Goal: Transaction & Acquisition: Subscribe to service/newsletter

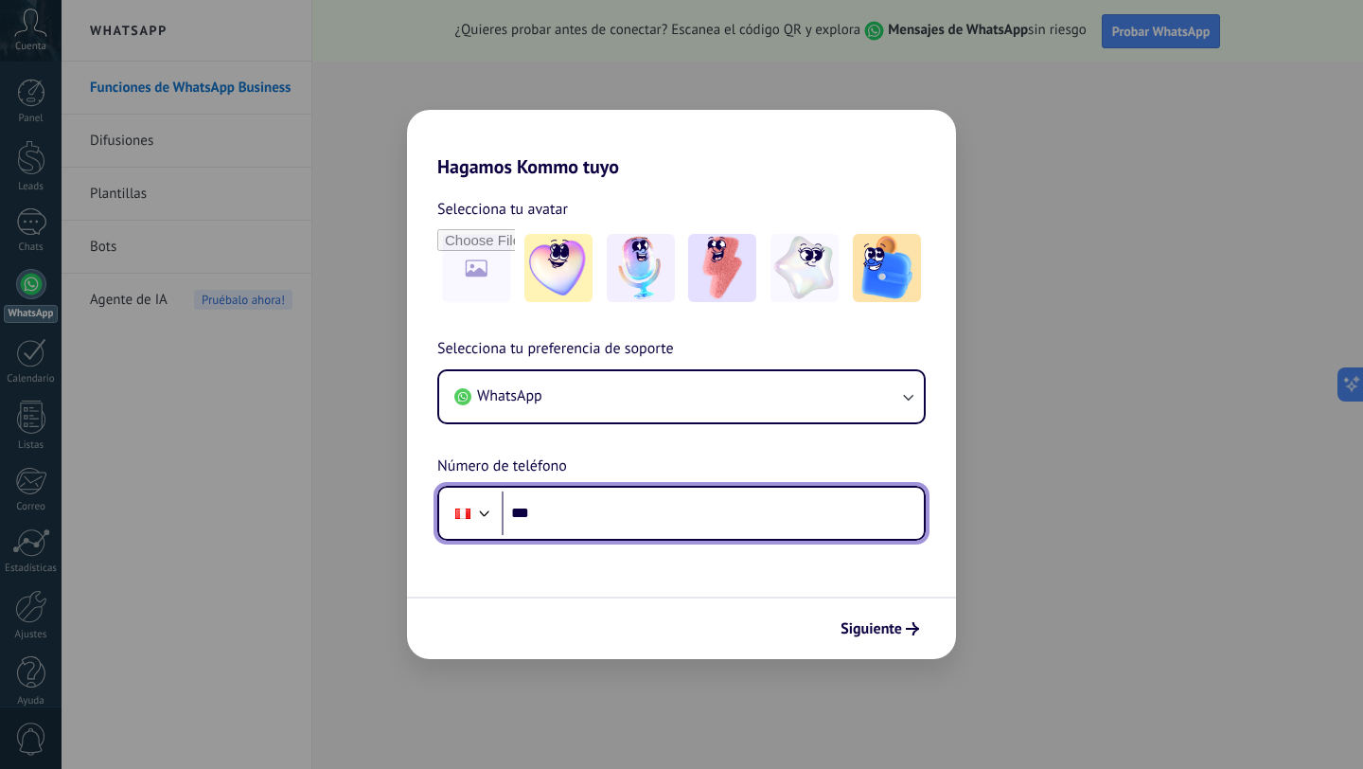
click at [659, 525] on input "***" at bounding box center [713, 513] width 422 height 44
type input "**********"
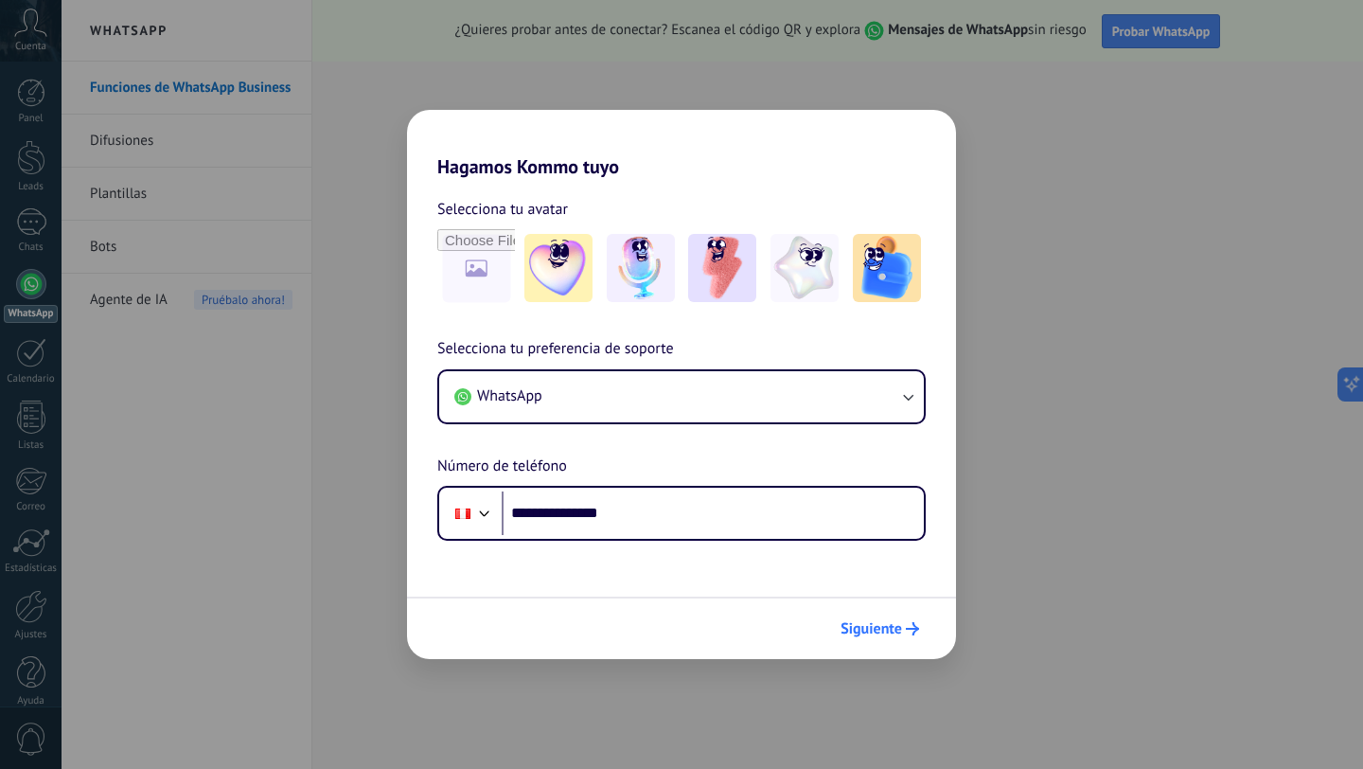
click at [883, 633] on span "Siguiente" at bounding box center [871, 628] width 62 height 13
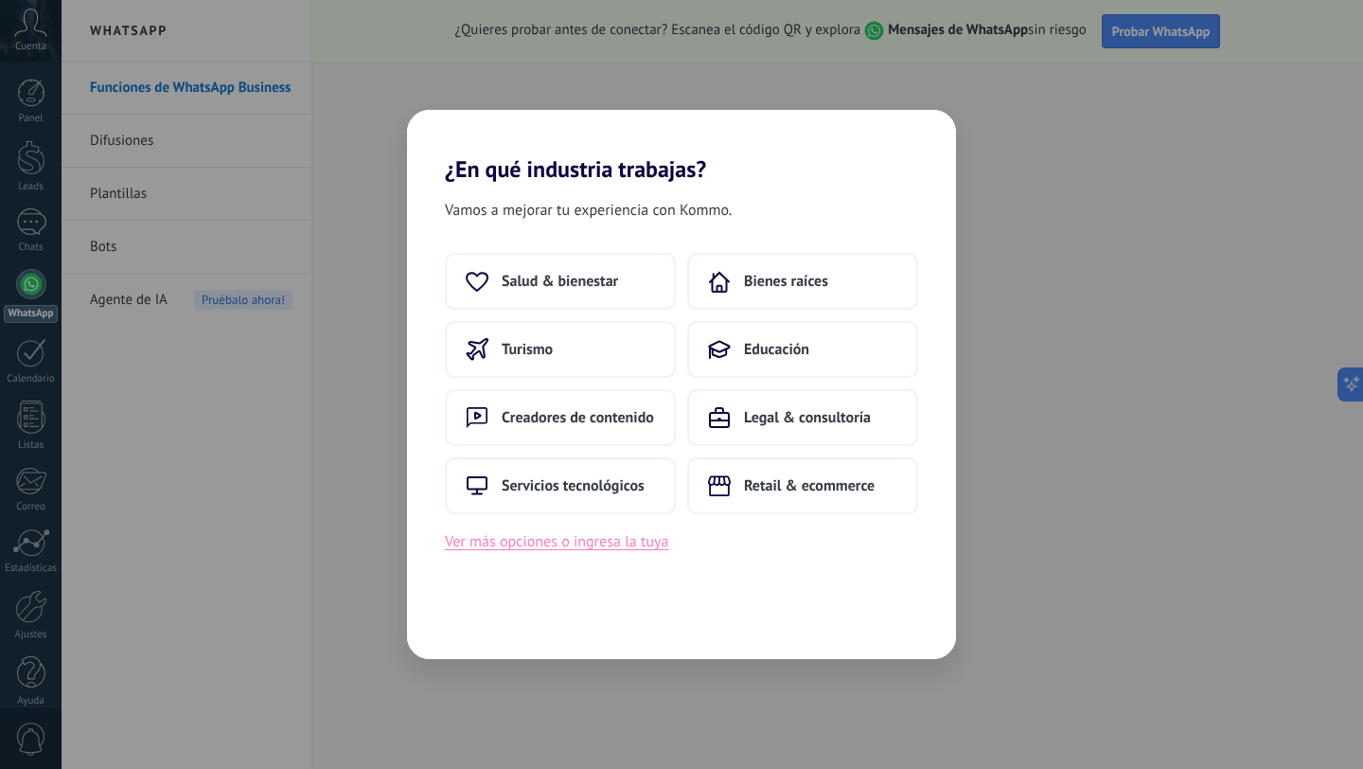
click at [594, 545] on button "Ver más opciones o ingresa la tuya" at bounding box center [556, 541] width 223 height 25
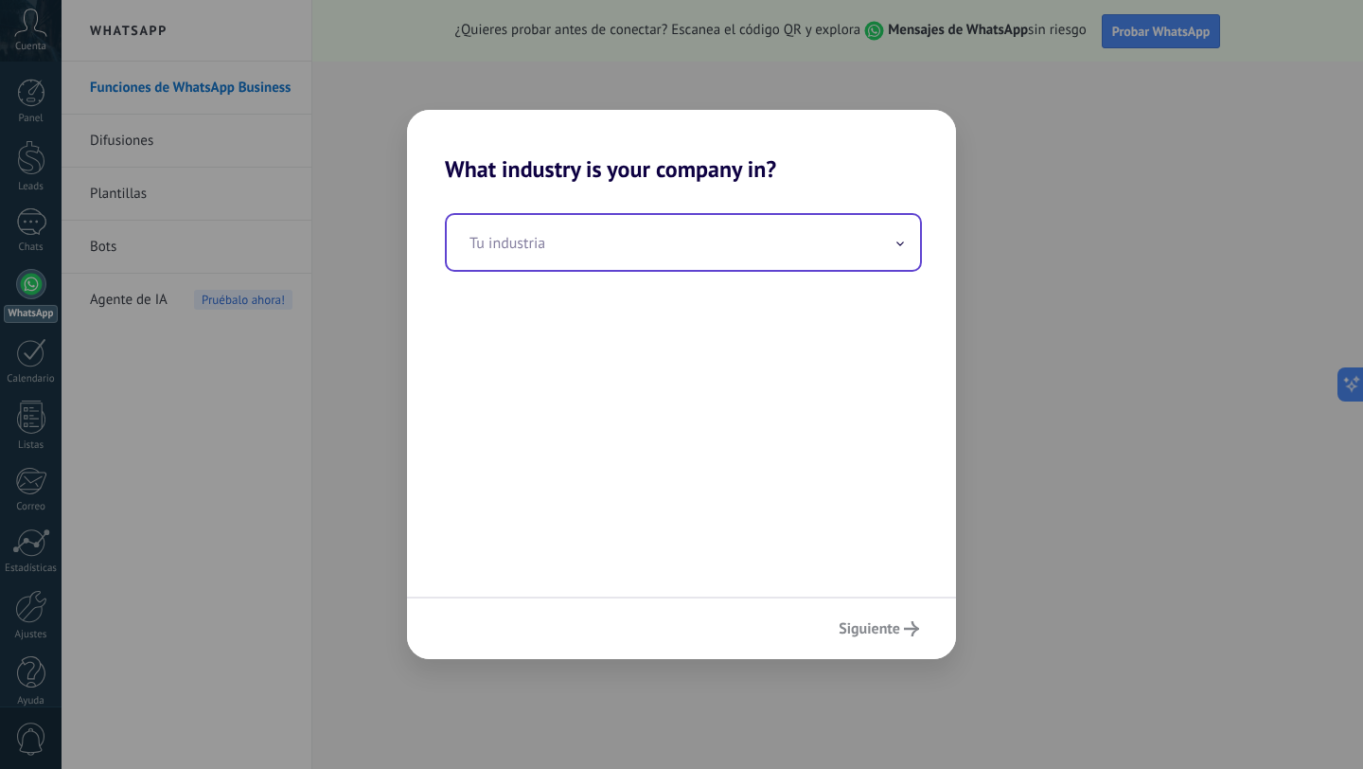
click at [665, 233] on input "text" at bounding box center [683, 242] width 473 height 55
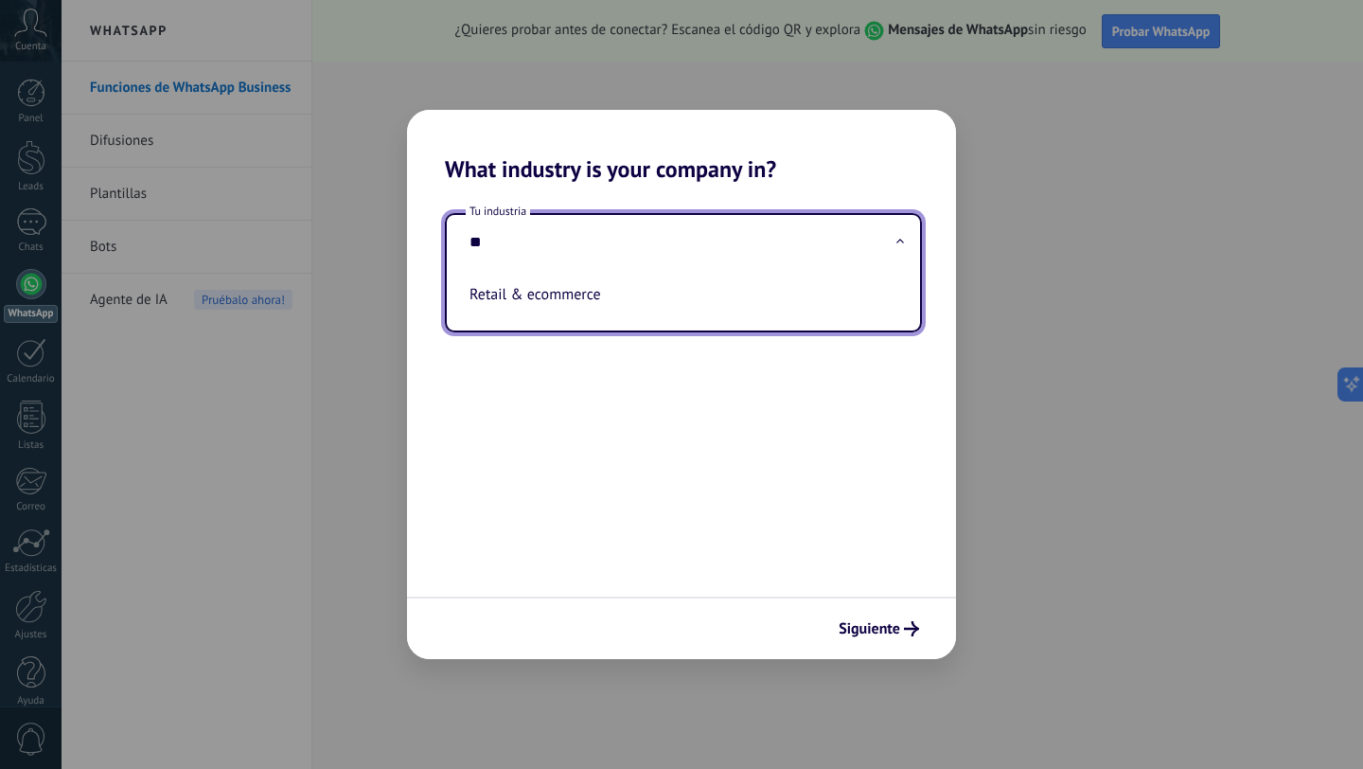
type input "*"
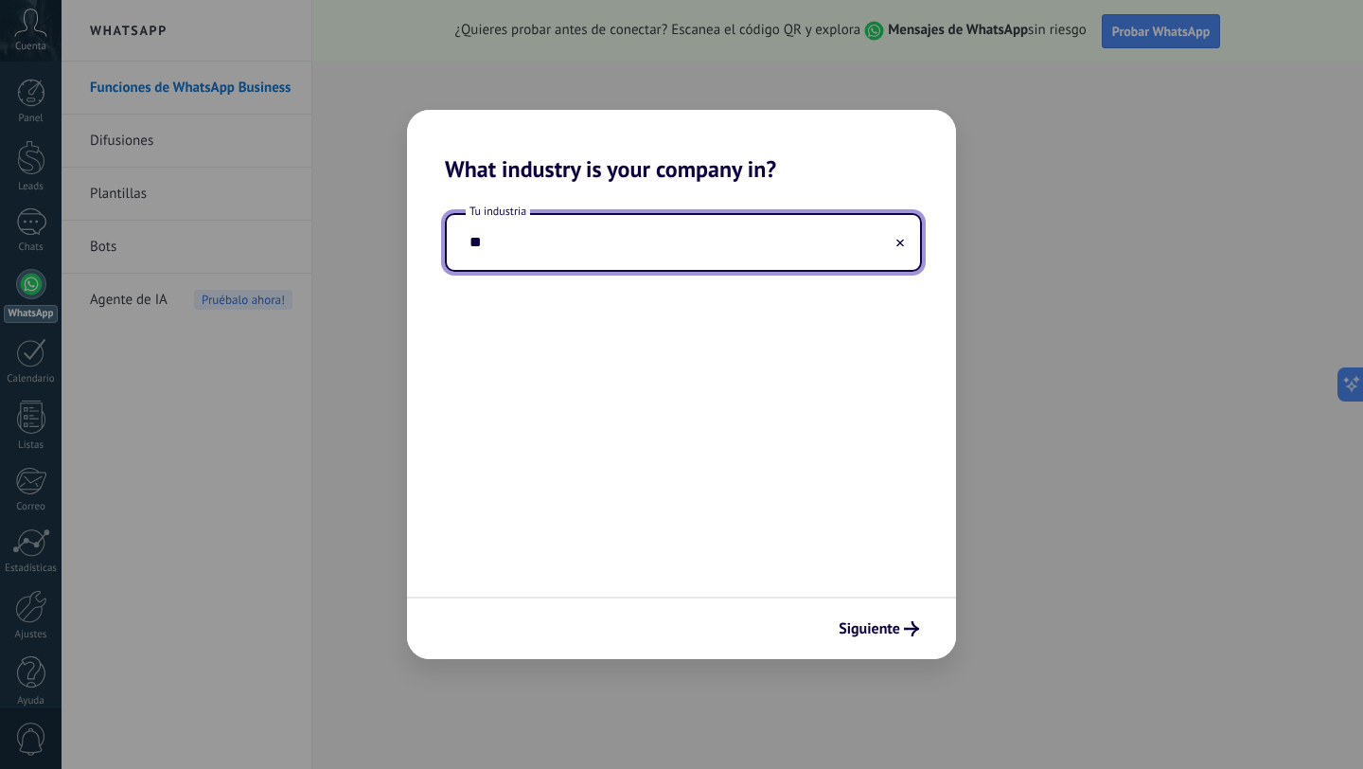
type input "*"
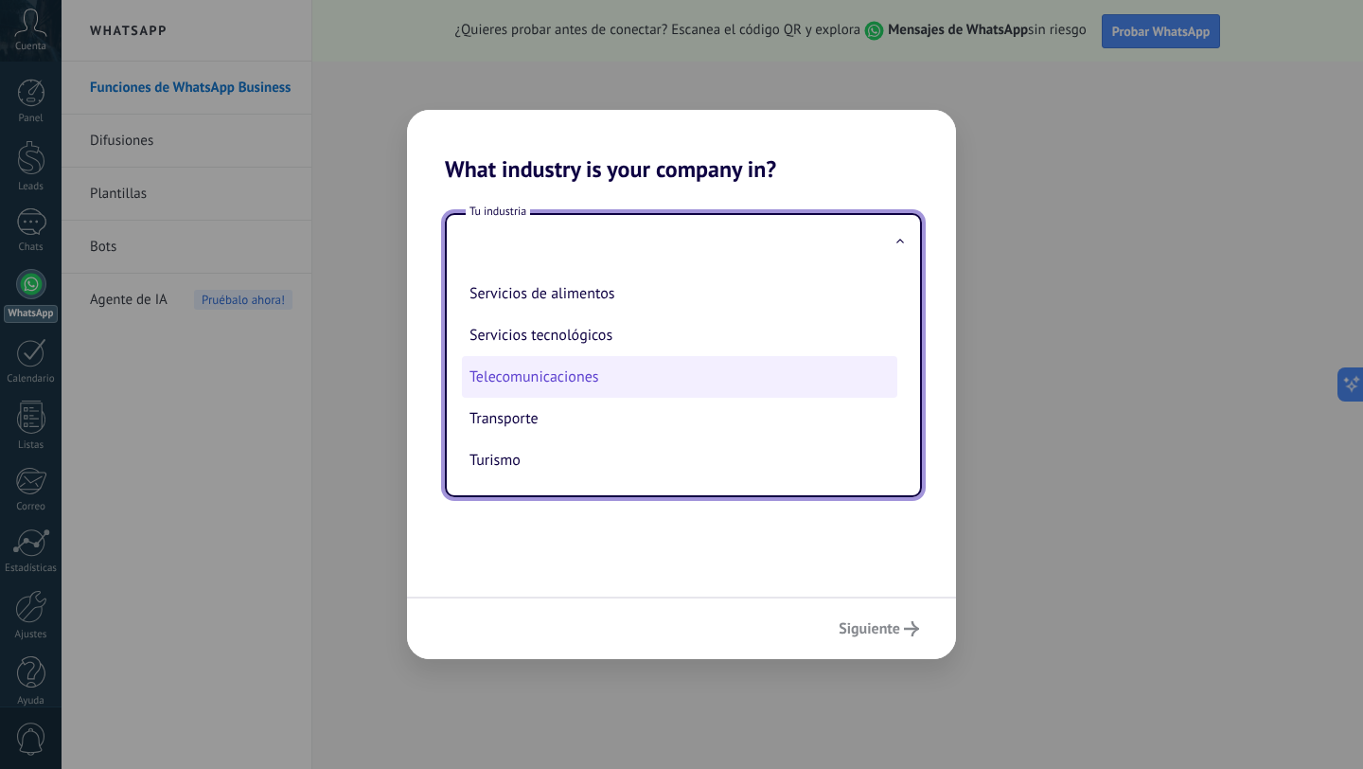
scroll to position [518, 0]
click at [587, 362] on li "Telecomunicaciones" at bounding box center [679, 376] width 435 height 42
type input "**********"
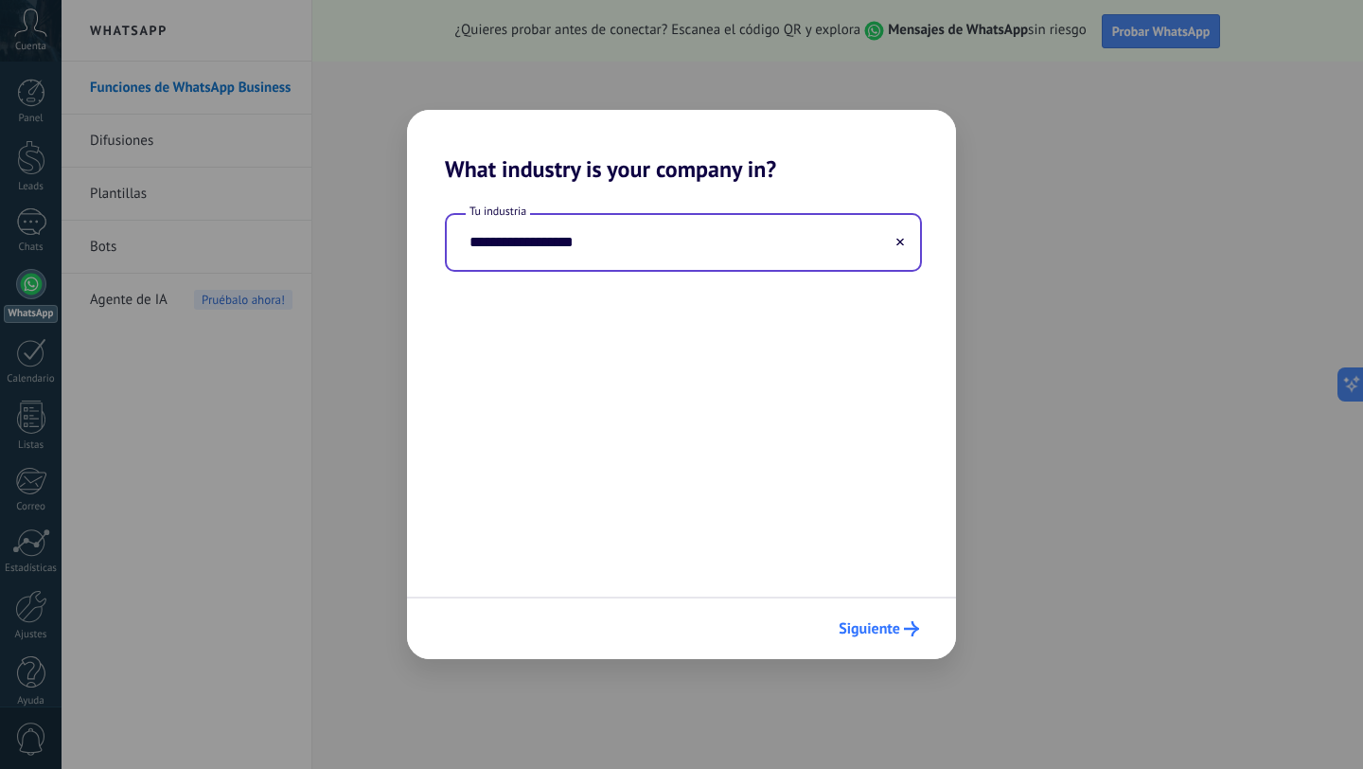
click at [878, 613] on button "Siguiente" at bounding box center [878, 628] width 97 height 32
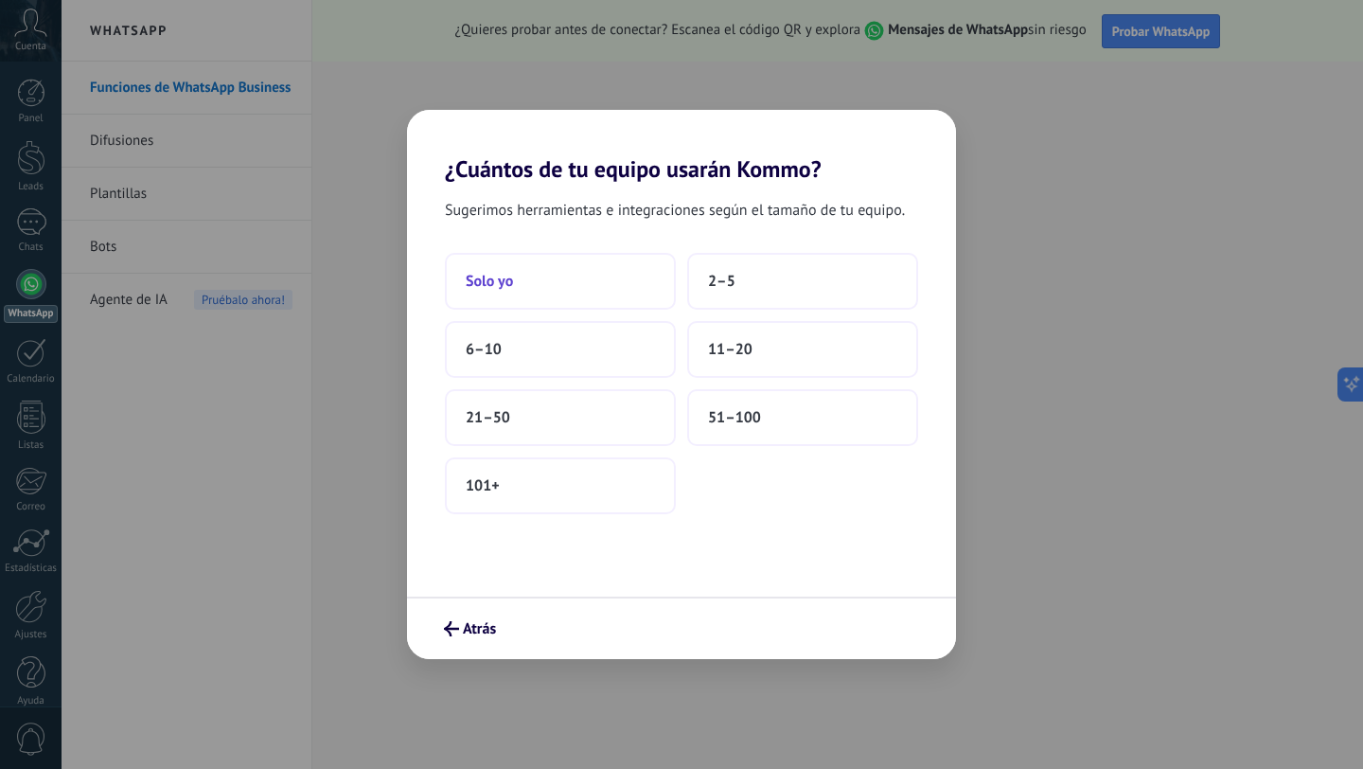
click at [620, 272] on button "Solo yo" at bounding box center [560, 281] width 231 height 57
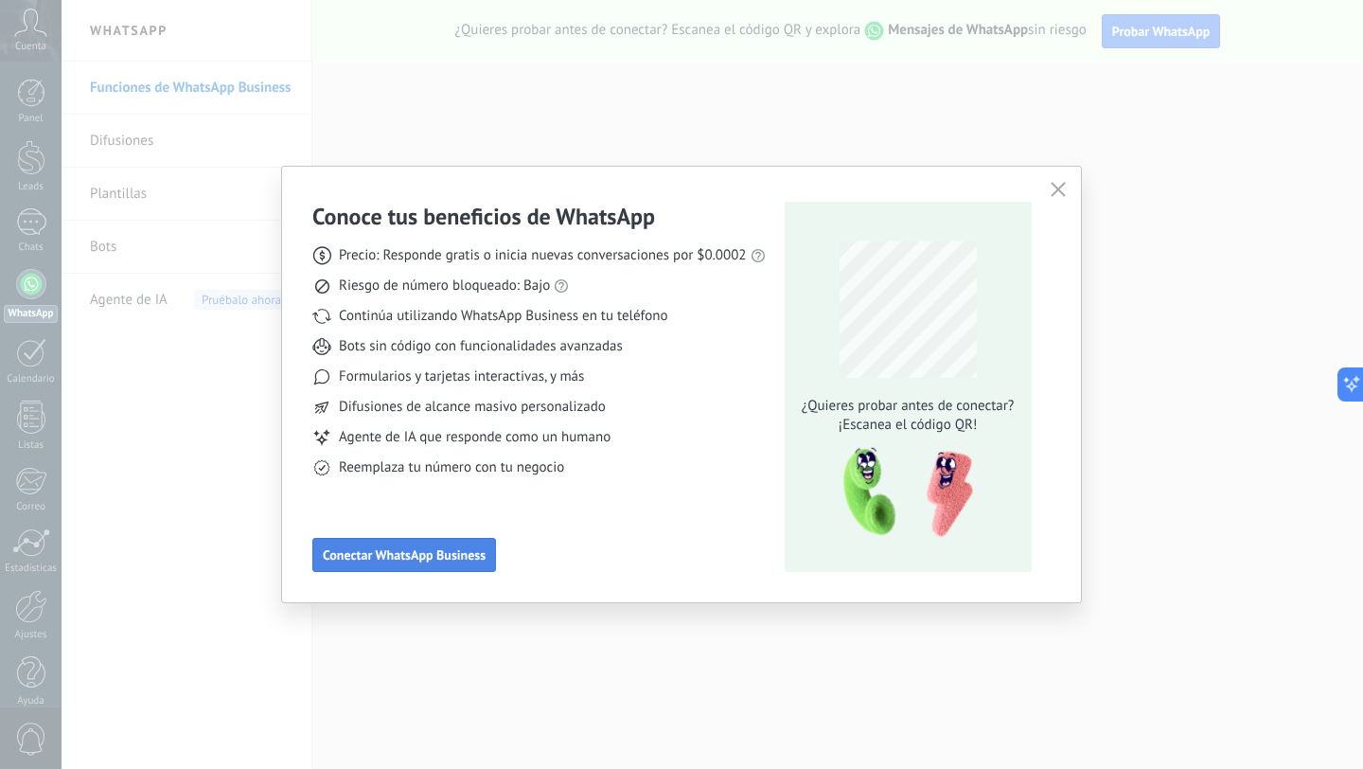
click at [435, 555] on span "Conectar WhatsApp Business" at bounding box center [404, 554] width 163 height 13
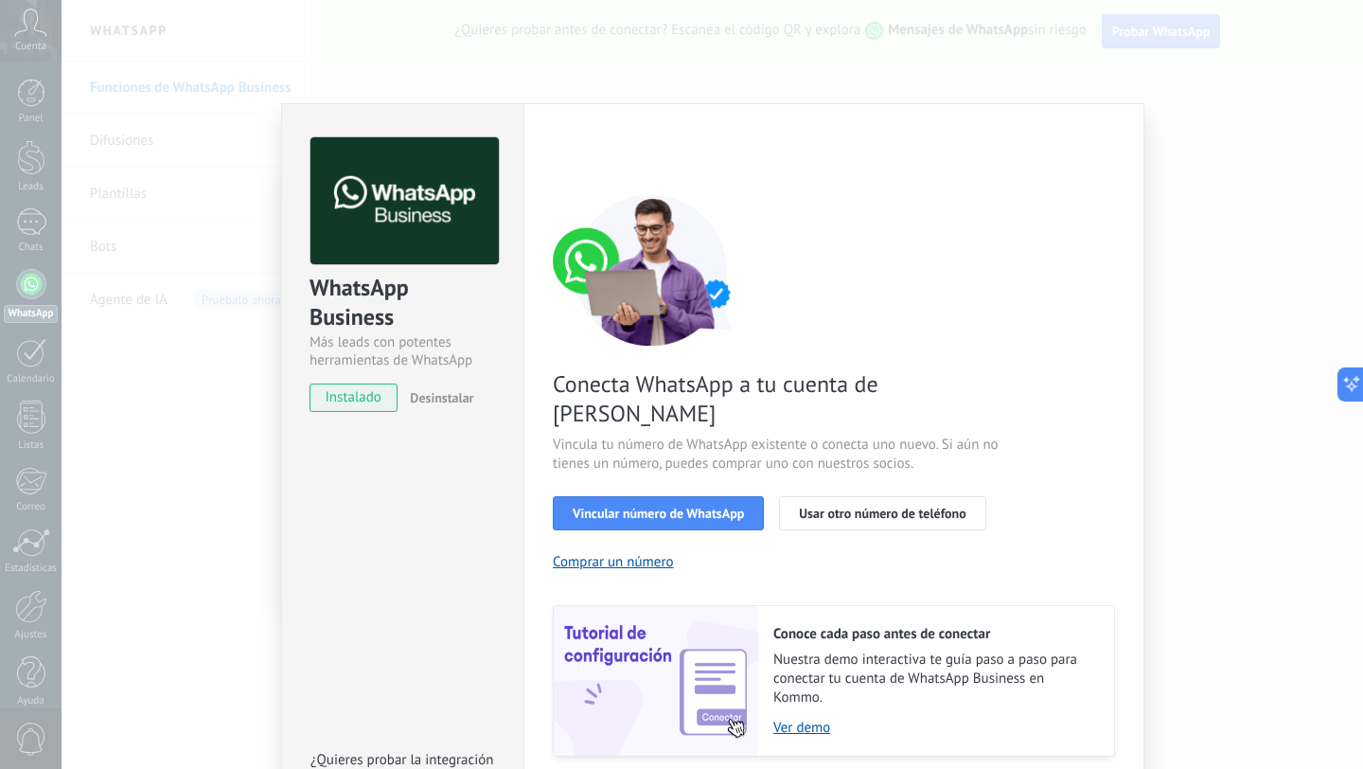
scroll to position [44, 0]
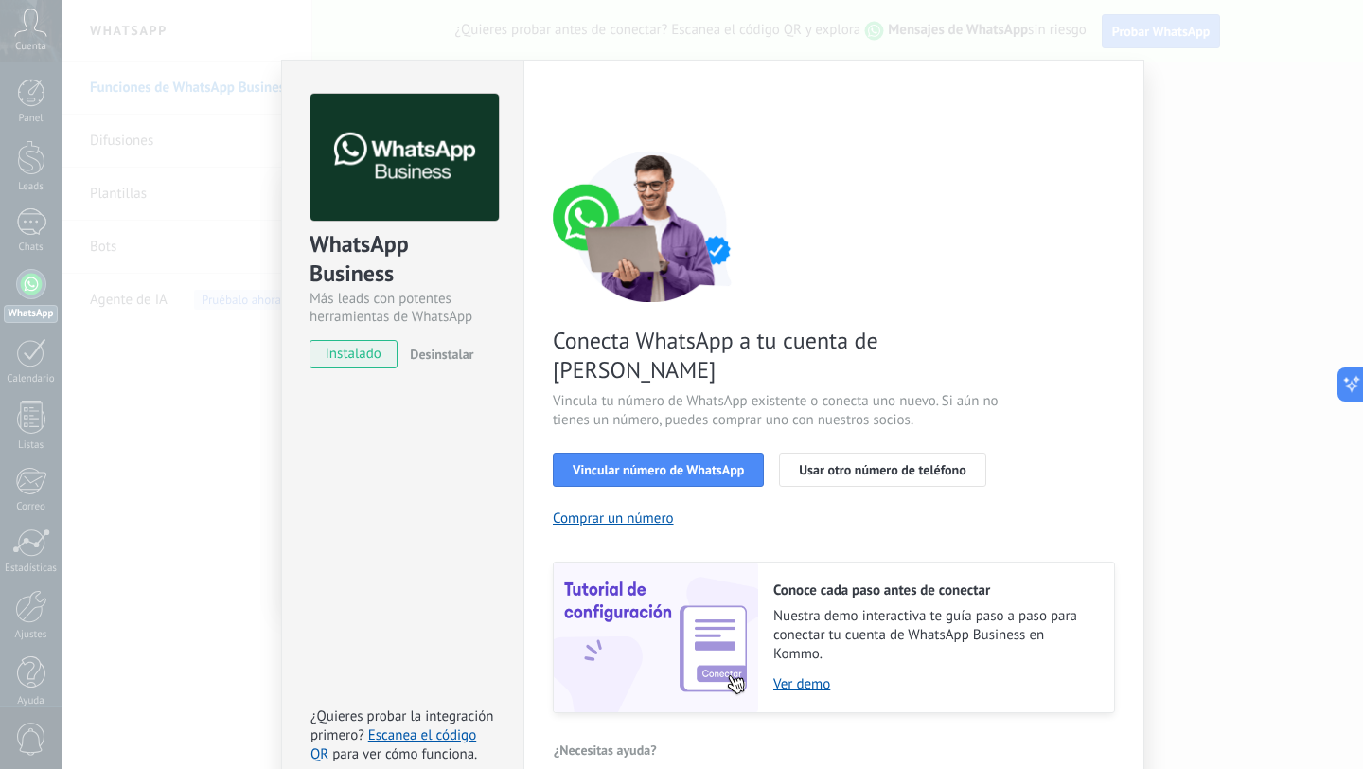
click at [1222, 156] on div "WhatsApp Business Más leads con potentes herramientas de WhatsApp instalado Des…" at bounding box center [712, 384] width 1301 height 769
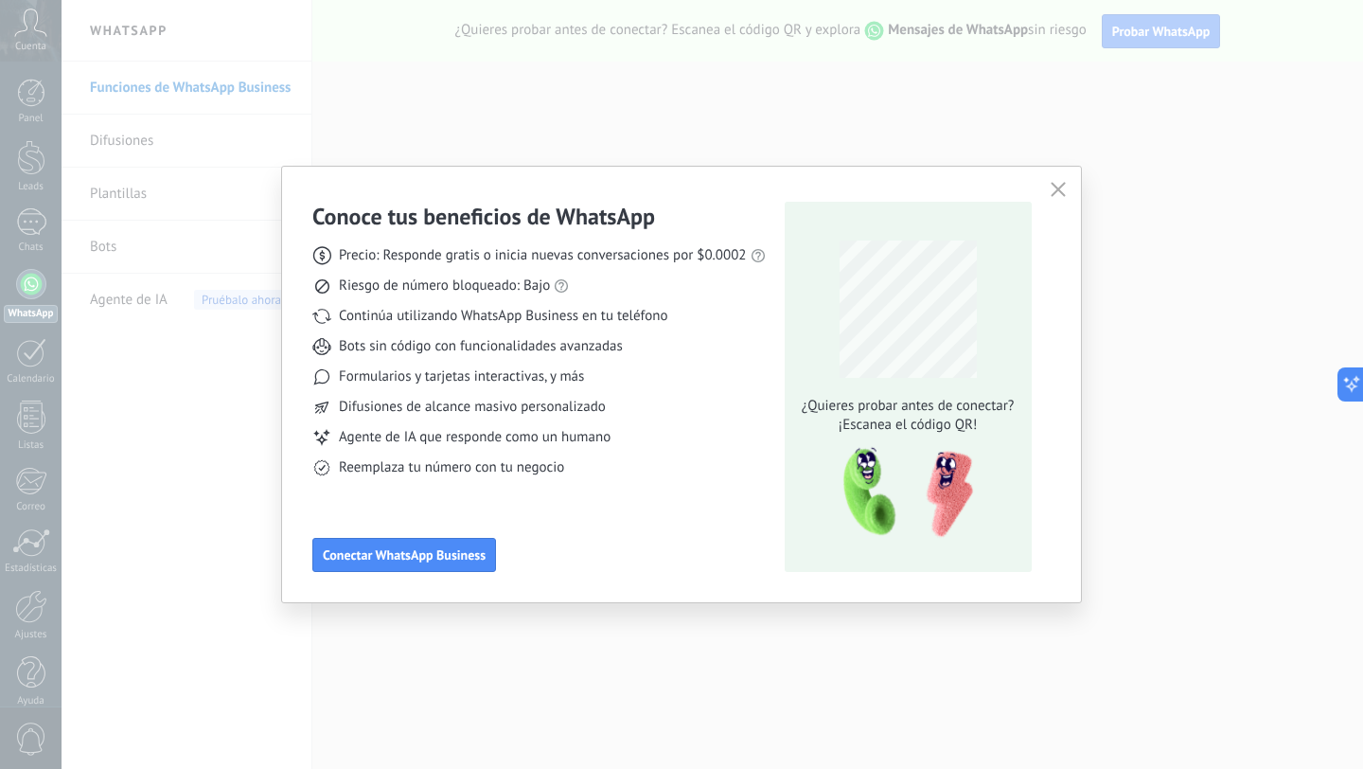
click at [1051, 196] on icon "button" at bounding box center [1058, 189] width 15 height 15
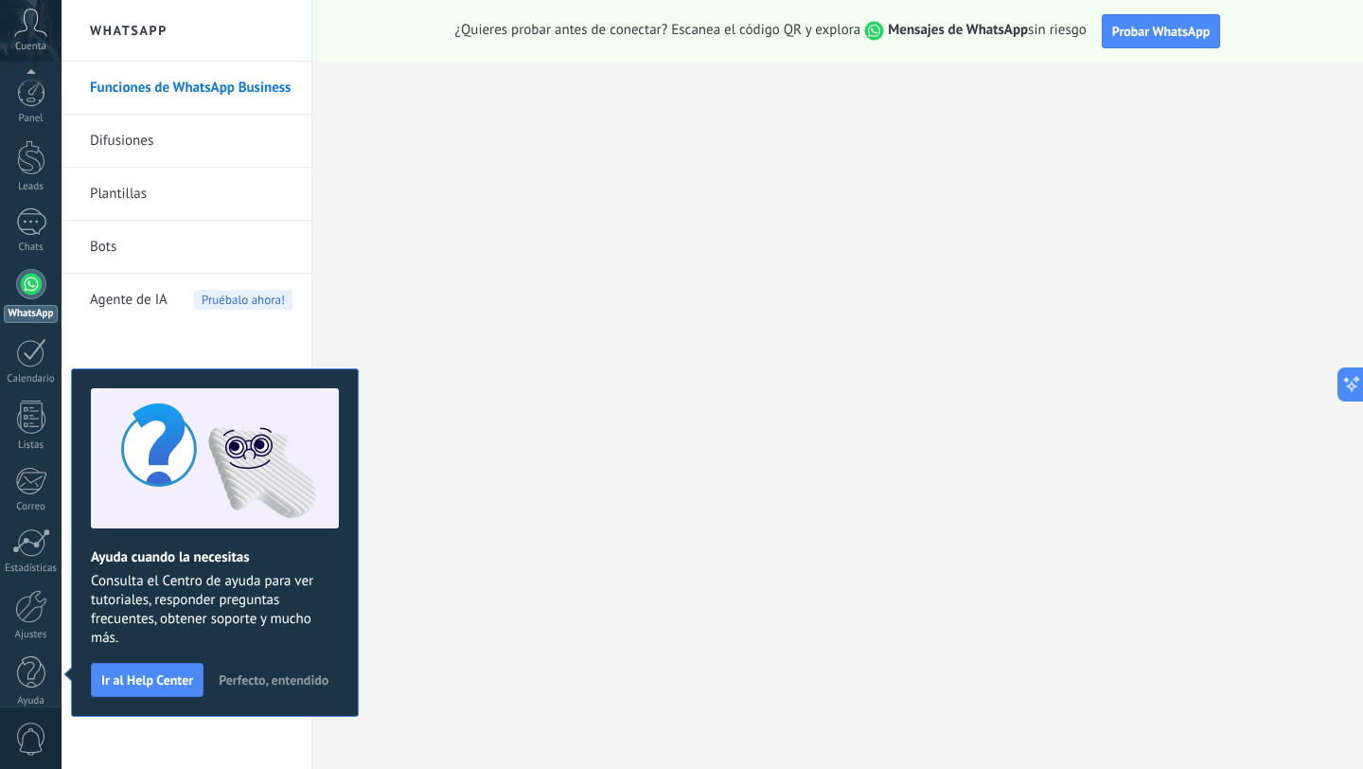
scroll to position [19, 0]
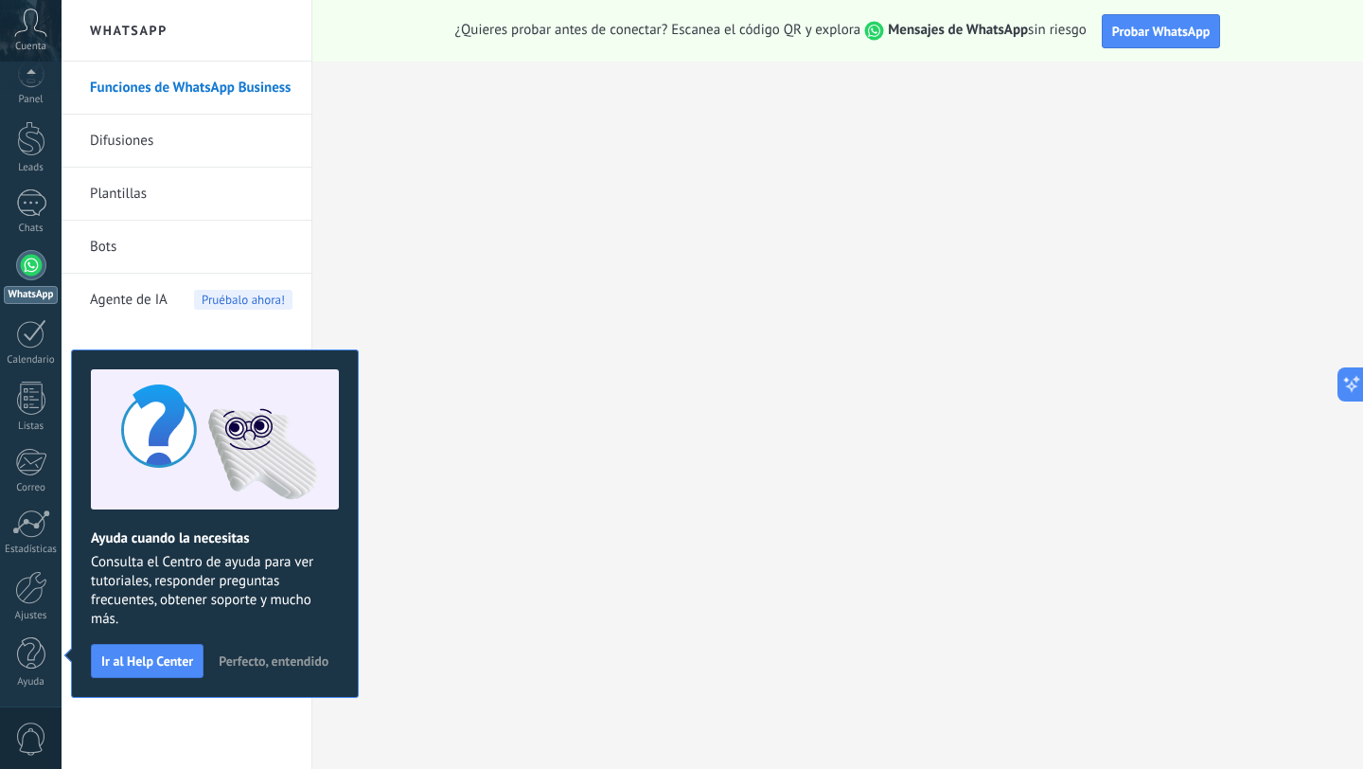
click at [239, 698] on div "Ayuda cuando la necesitas Consulta el Centro de ayuda para ver tutoriales, resp…" at bounding box center [215, 523] width 288 height 348
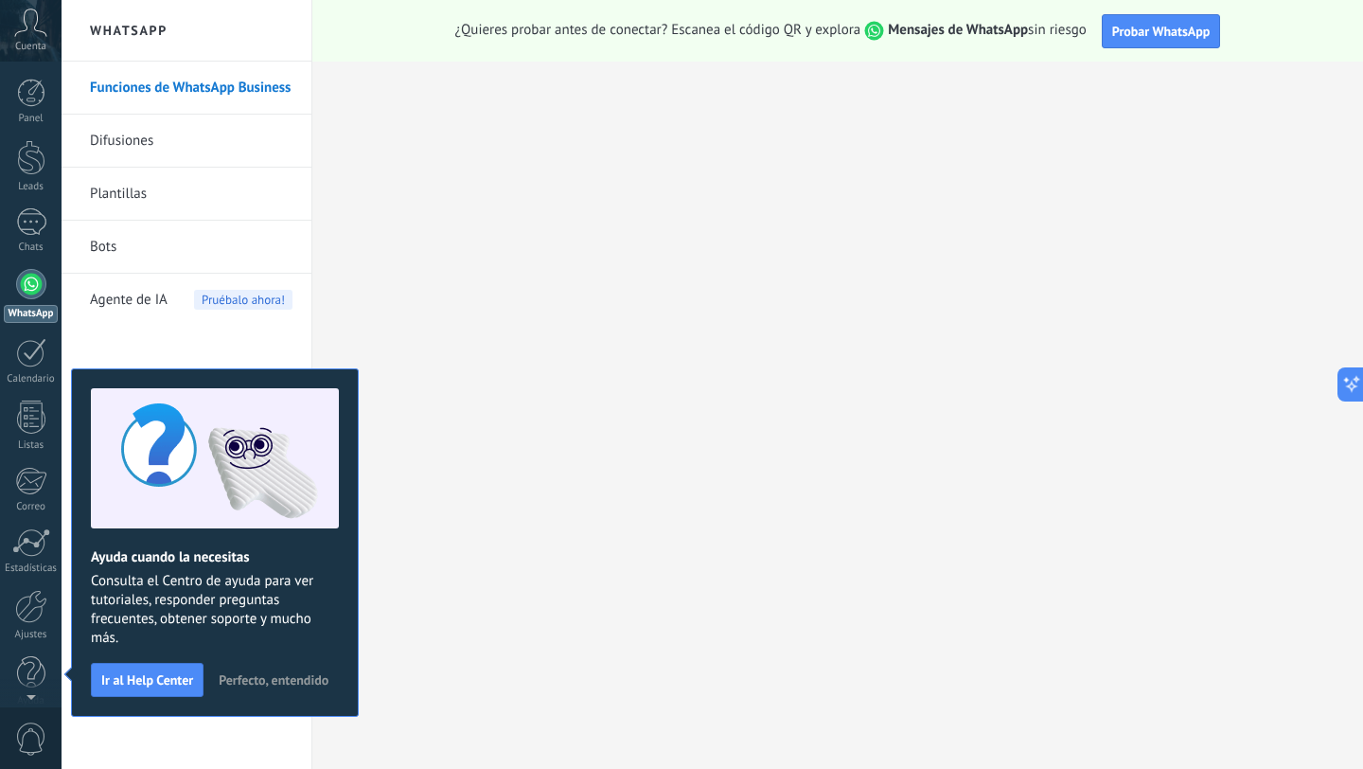
click at [8, 291] on link "WhatsApp" at bounding box center [31, 296] width 62 height 54
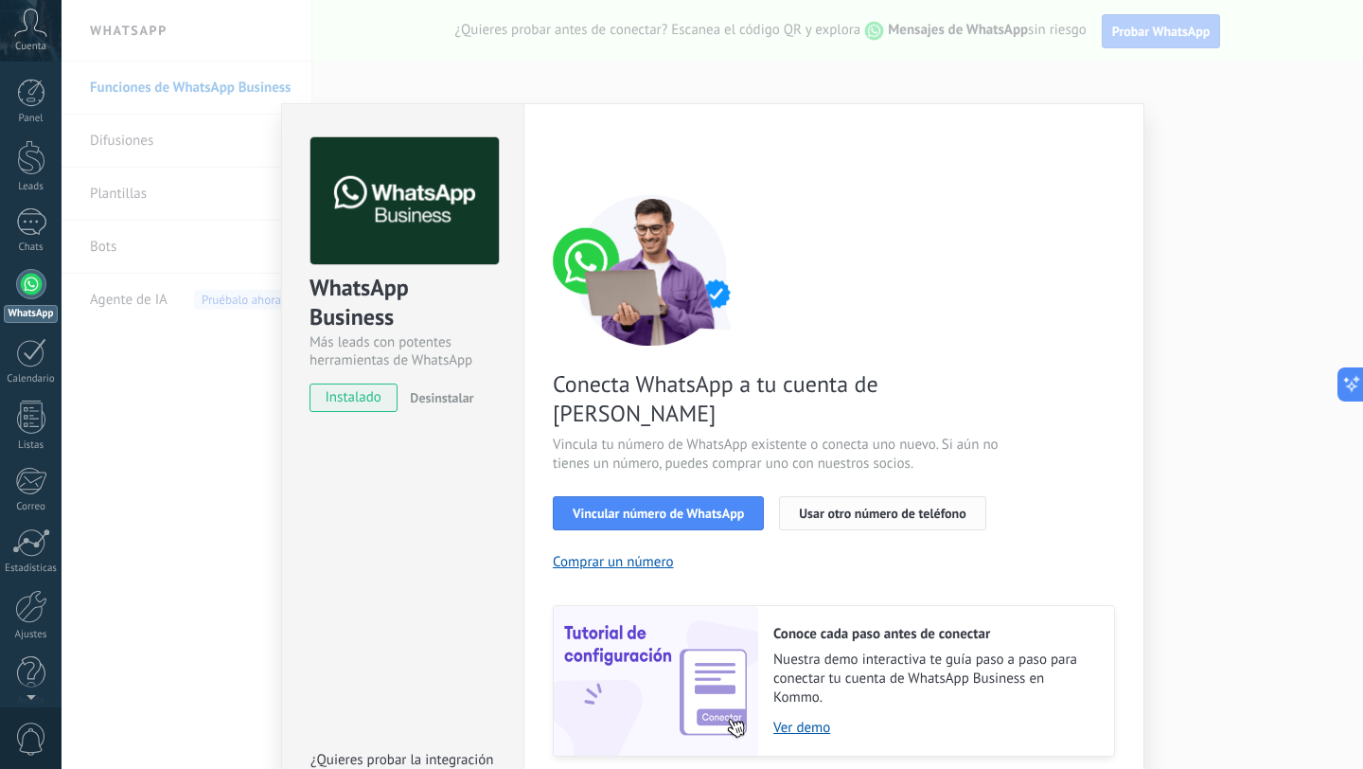
click at [912, 496] on button "Usar otro número de teléfono" at bounding box center [882, 513] width 206 height 34
click at [1140, 109] on div "Configuraciones Autorizaciones This tab logs the users who have granted integra…" at bounding box center [833, 472] width 621 height 738
click at [1167, 114] on div "WhatsApp Business Más leads con potentes herramientas de WhatsApp instalado Des…" at bounding box center [712, 384] width 1301 height 769
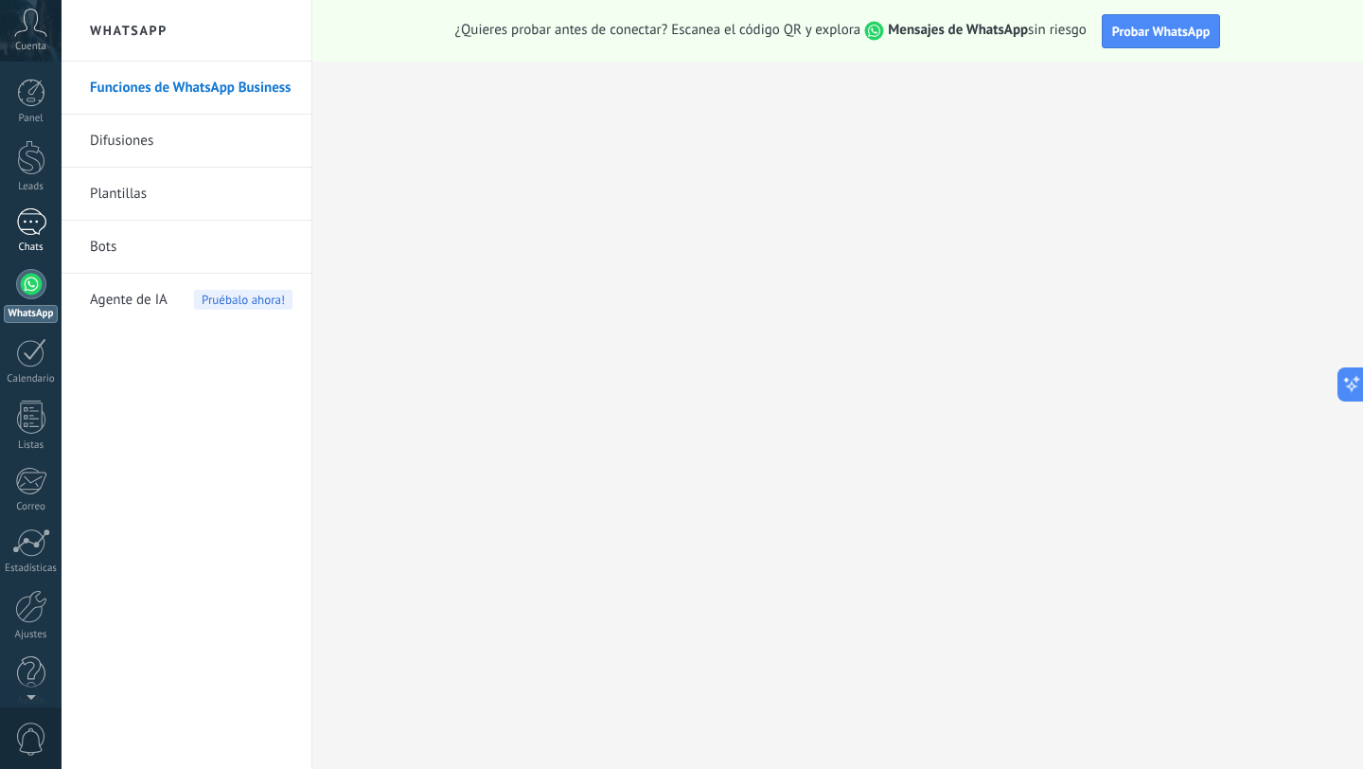
click at [36, 232] on div at bounding box center [31, 221] width 30 height 27
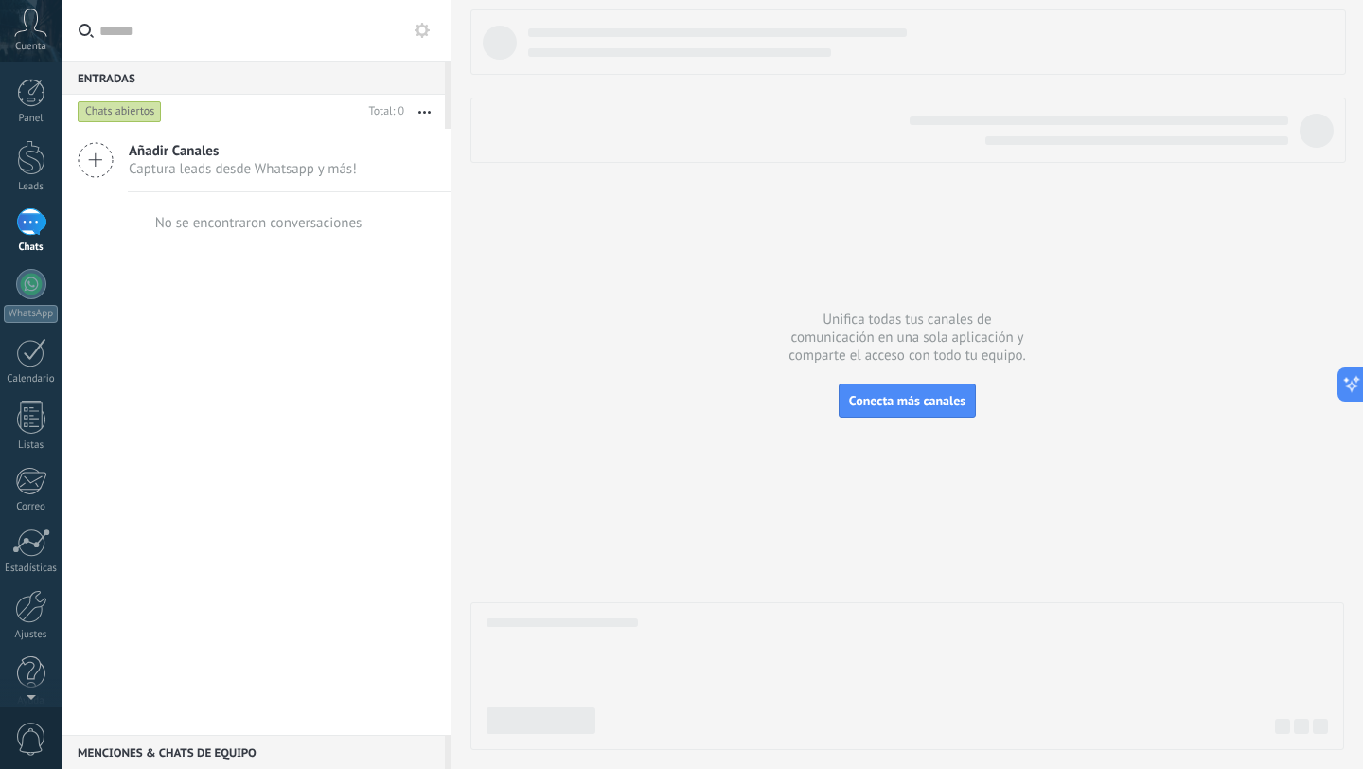
click at [591, 177] on div at bounding box center [907, 379] width 874 height 740
